Goal: Find specific page/section: Find specific page/section

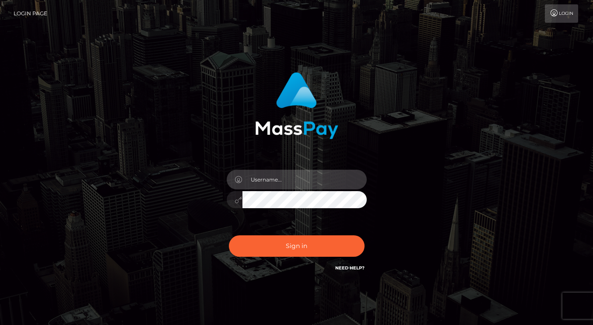
type input "[DOMAIN_NAME]"
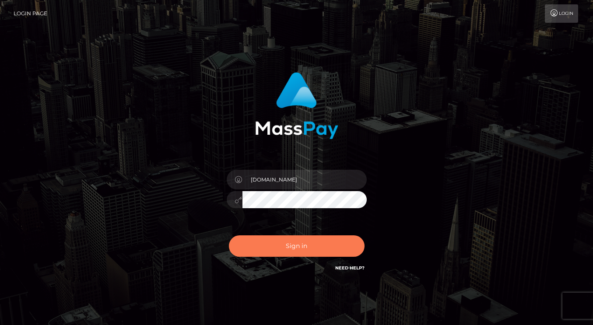
click at [292, 253] on button "Sign in" at bounding box center [297, 245] width 136 height 21
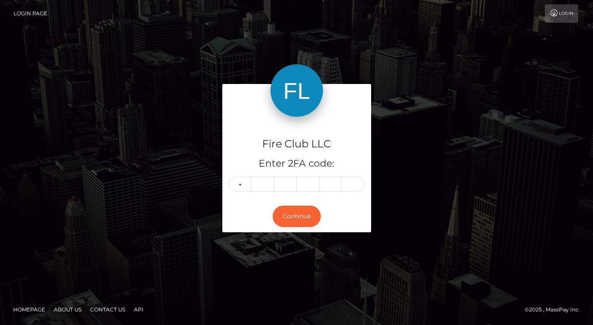
type input "3"
type input "8"
type input "7"
type input "5"
type input "8"
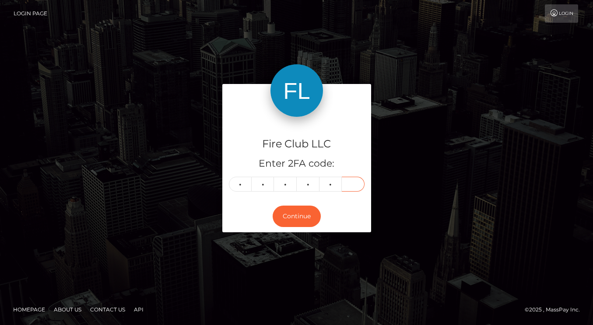
type input "9"
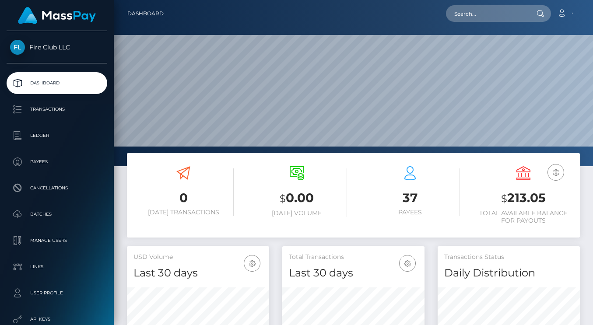
scroll to position [154, 142]
click at [56, 159] on p "Payees" at bounding box center [57, 161] width 94 height 13
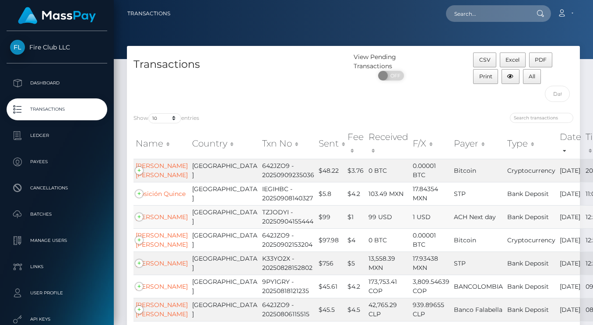
scroll to position [25, 0]
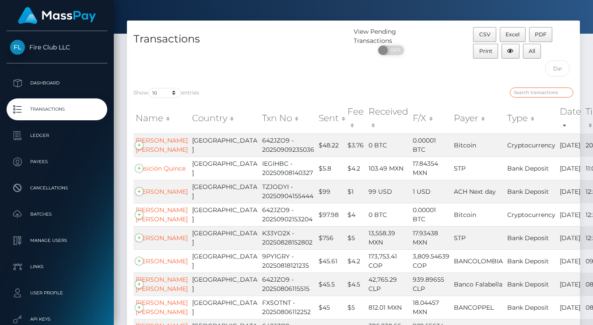
click at [531, 90] on input "search" at bounding box center [541, 92] width 63 height 10
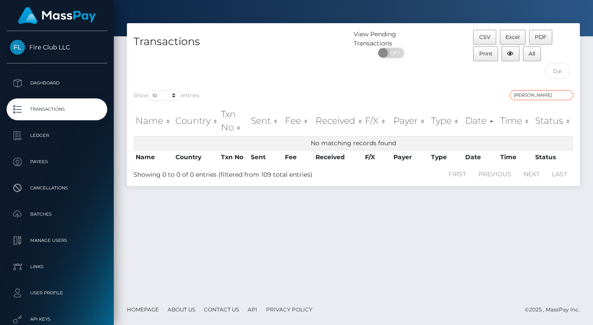
scroll to position [22, 0]
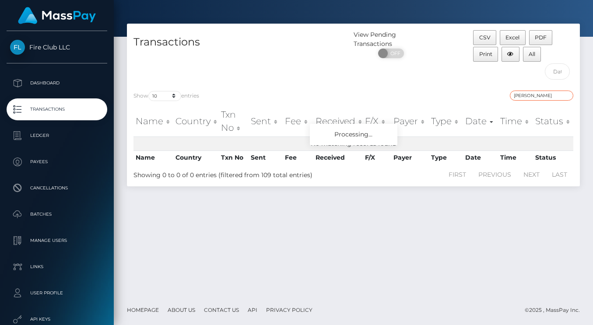
type input "J"
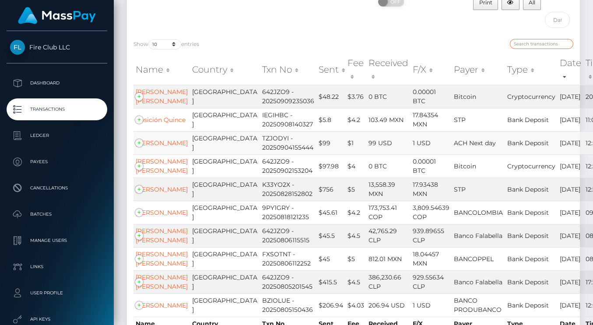
scroll to position [87, 0]
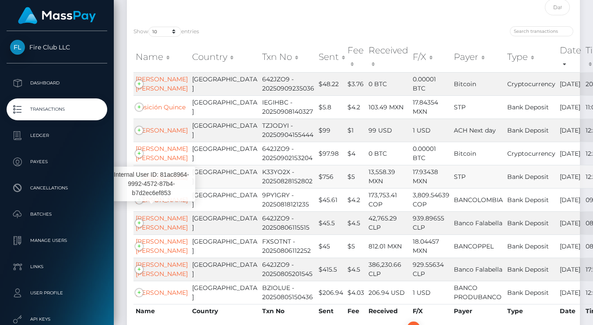
click at [164, 181] on link "Javier Jonguitud alvarez" at bounding box center [162, 177] width 52 height 8
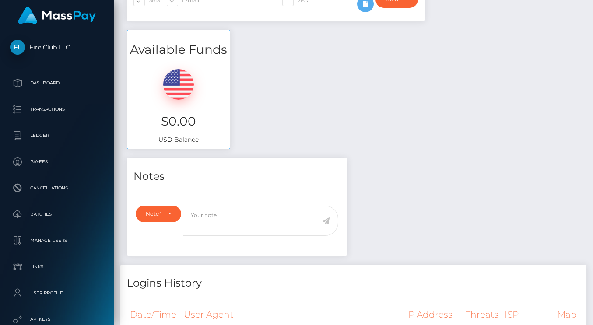
scroll to position [269, 0]
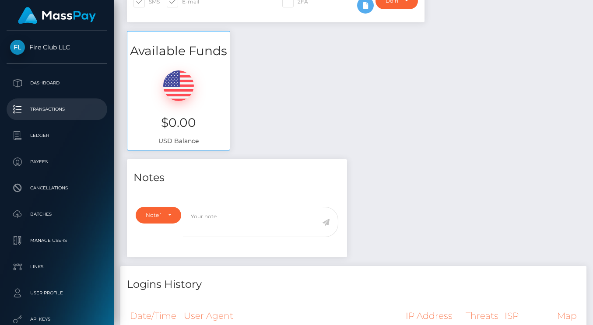
click at [61, 107] on p "Transactions" at bounding box center [57, 109] width 94 height 13
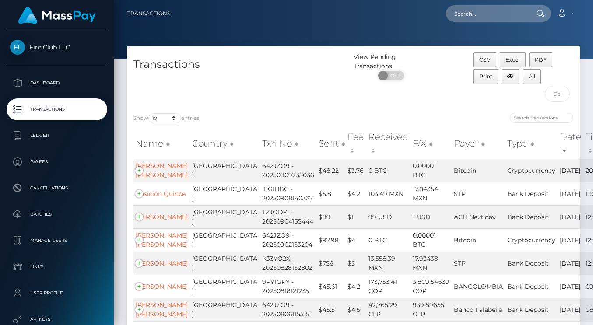
click at [451, 142] on th "Payer" at bounding box center [477, 143] width 53 height 31
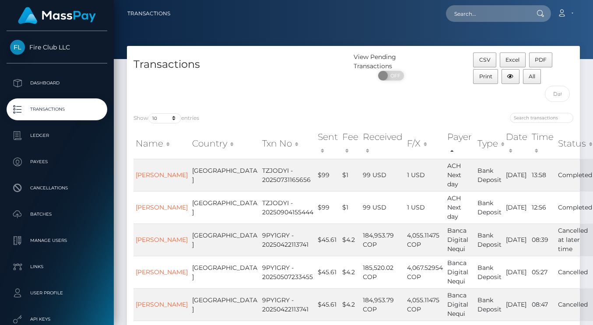
click at [445, 142] on th "Payer" at bounding box center [460, 143] width 30 height 31
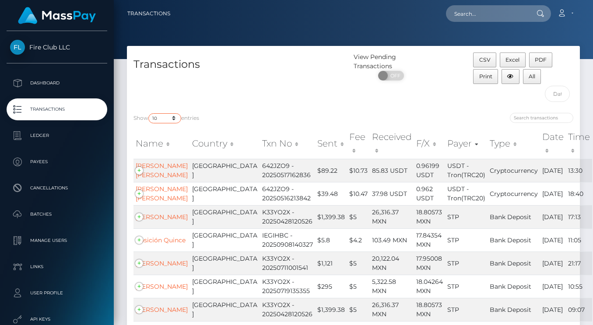
select select "3500"
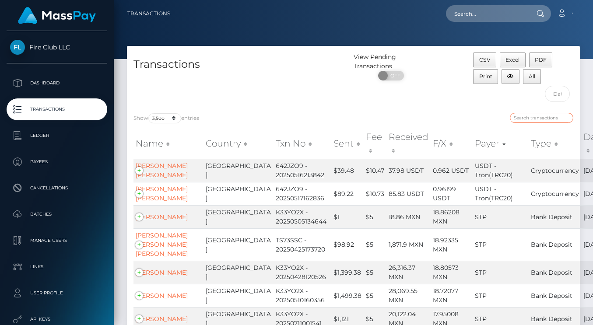
click at [515, 117] on input "search" at bounding box center [541, 118] width 63 height 10
type input "javier"
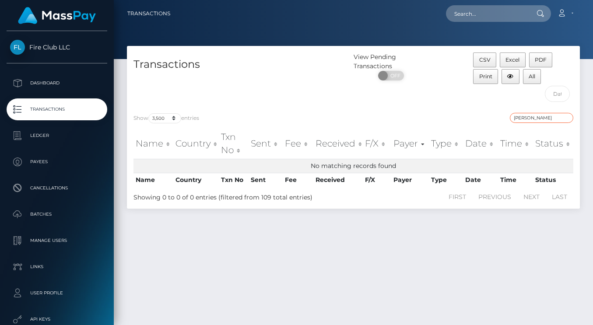
click at [567, 120] on input "javier" at bounding box center [541, 118] width 63 height 10
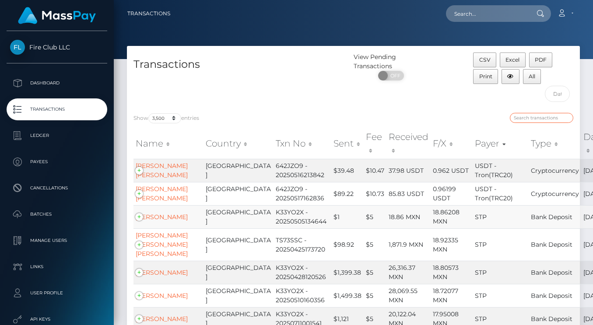
type input "1"
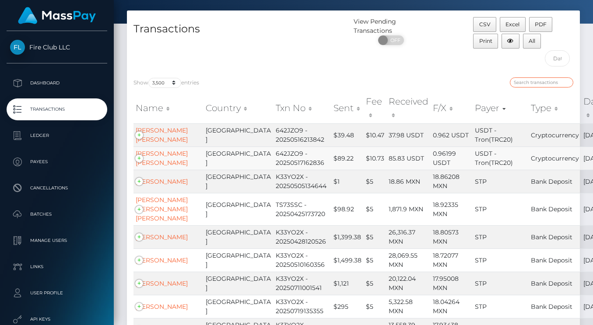
scroll to position [41, 0]
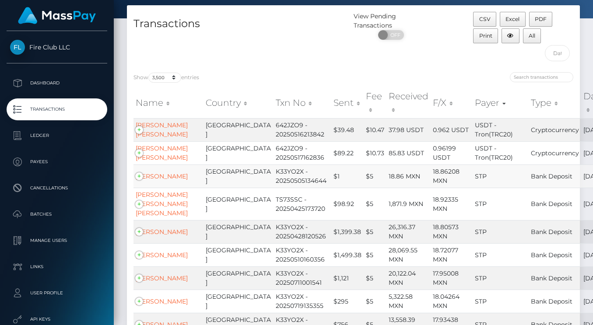
click at [141, 188] on td "Javier Jonguitud alvarez" at bounding box center [168, 175] width 70 height 23
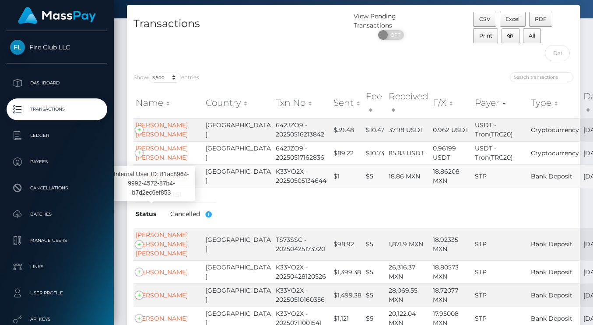
click at [159, 180] on link "Javier Jonguitud alvarez" at bounding box center [162, 176] width 52 height 8
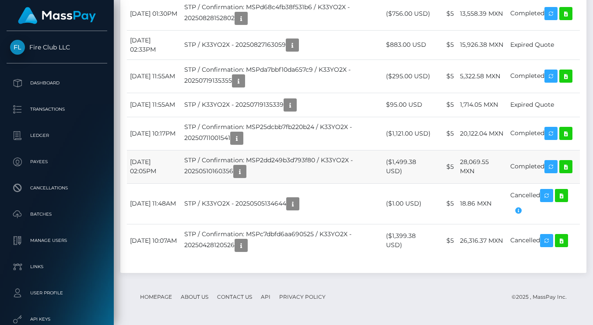
scroll to position [1069, 0]
